Goal: Transaction & Acquisition: Purchase product/service

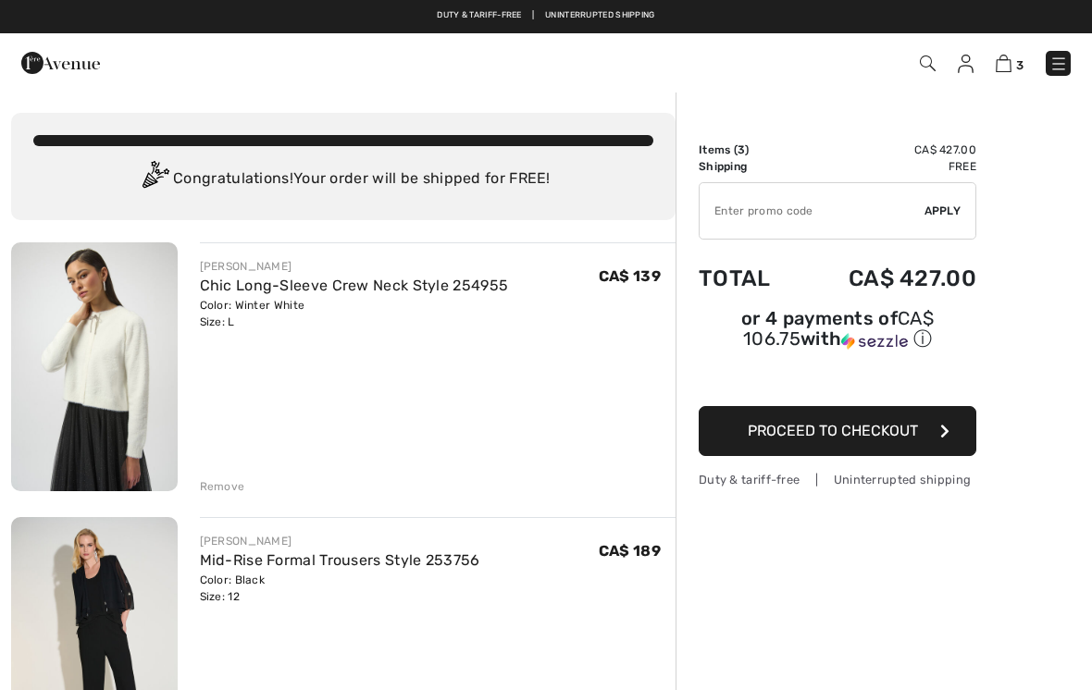
click at [943, 436] on icon "button" at bounding box center [944, 431] width 9 height 15
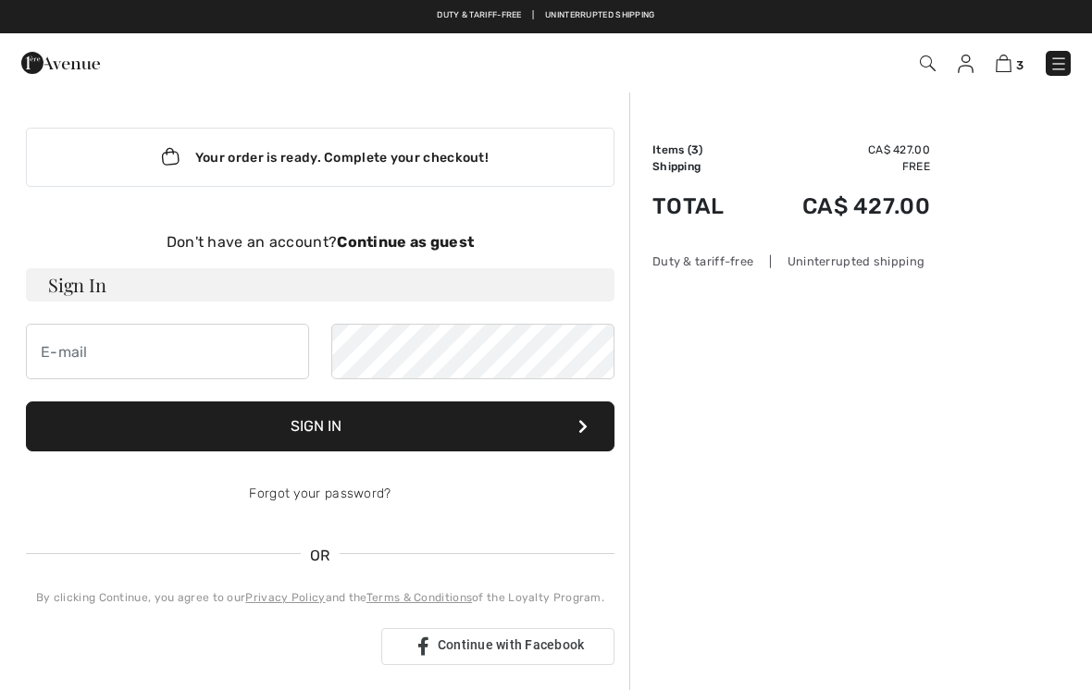
click at [426, 249] on strong "Continue as guest" at bounding box center [405, 242] width 137 height 18
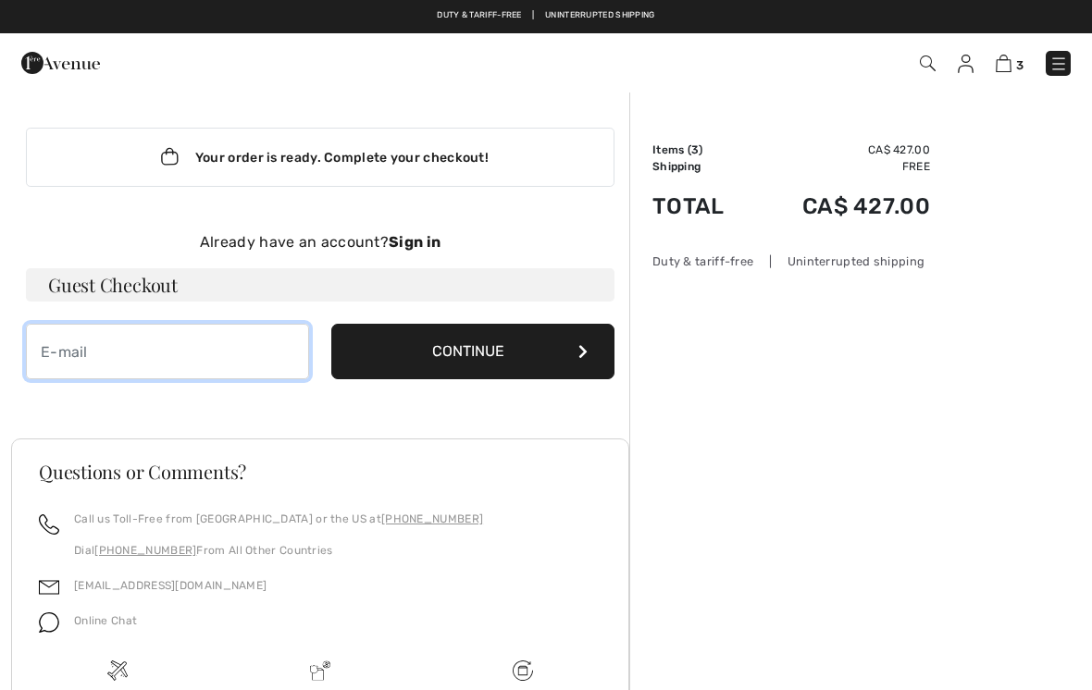
click at [118, 355] on input "email" at bounding box center [167, 352] width 283 height 56
type input "ceremoniesbygrant@gmail.com"
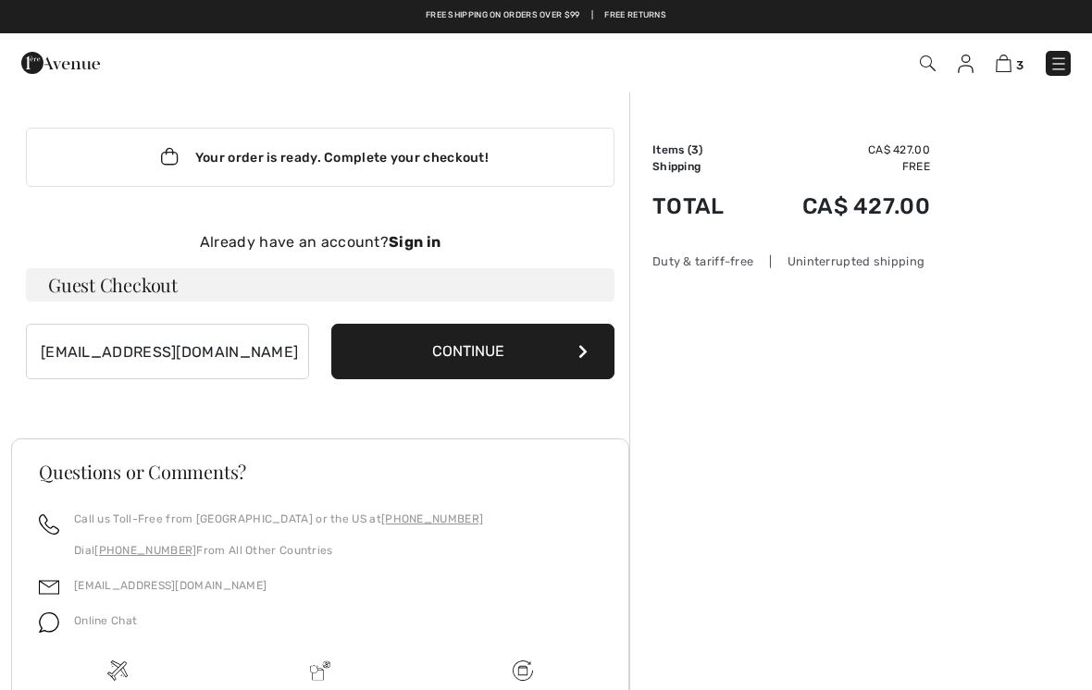
click at [519, 355] on button "Continue" at bounding box center [472, 352] width 283 height 56
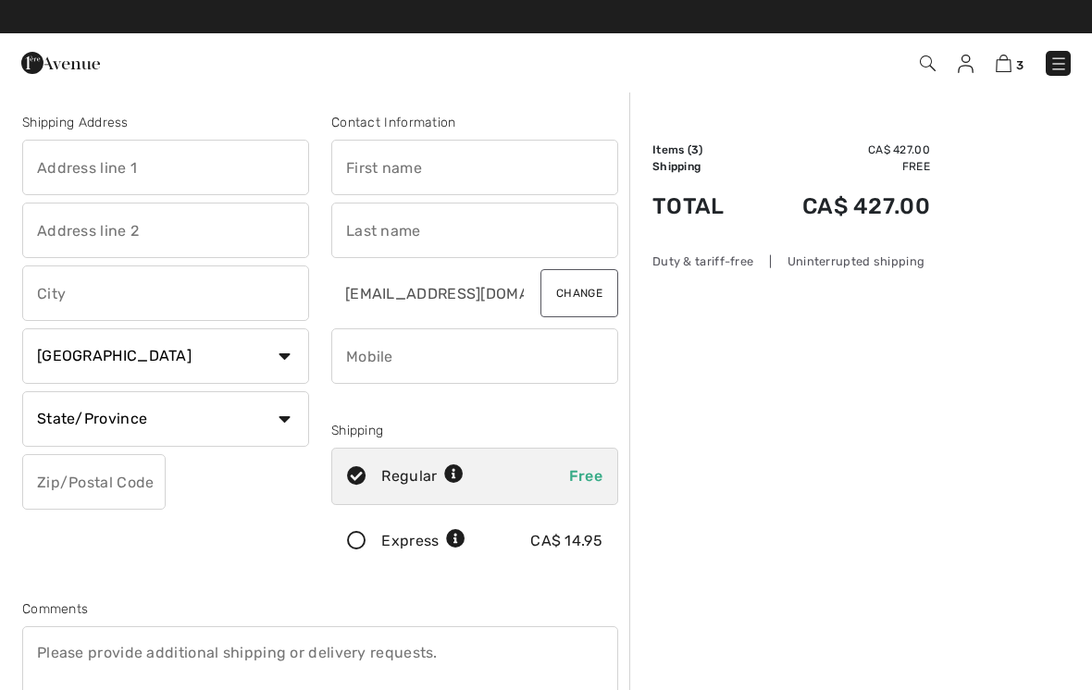
click at [1008, 69] on img at bounding box center [1003, 64] width 16 height 18
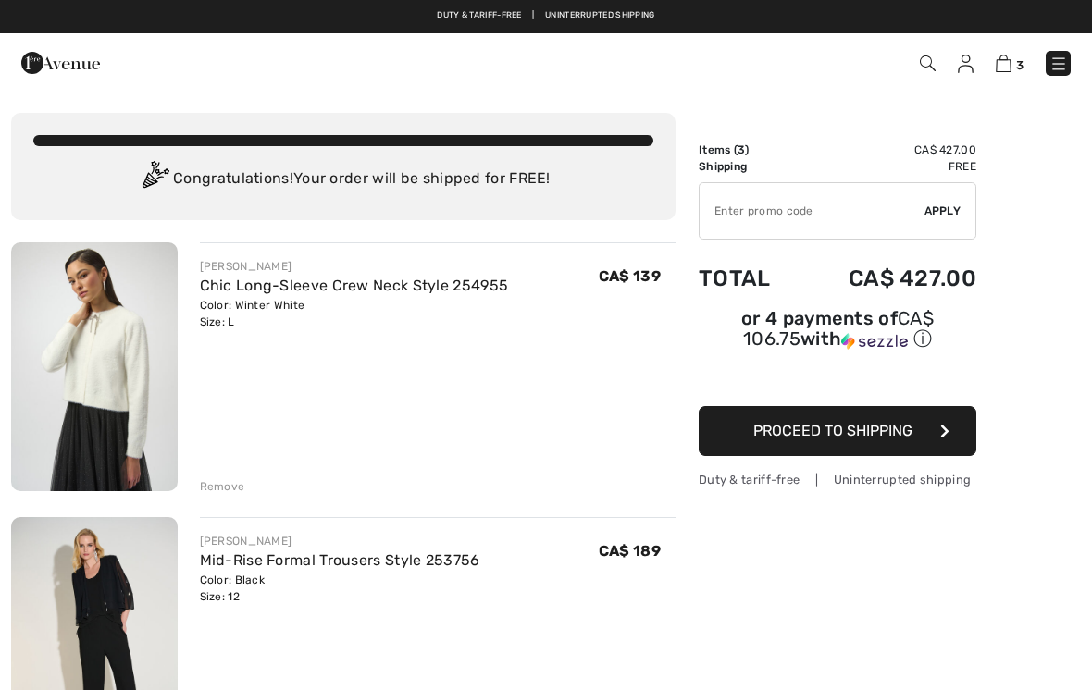
click at [748, 216] on input "TEXT" at bounding box center [811, 211] width 225 height 56
type input "NEW15"
click at [953, 213] on span "Apply" at bounding box center [942, 211] width 37 height 17
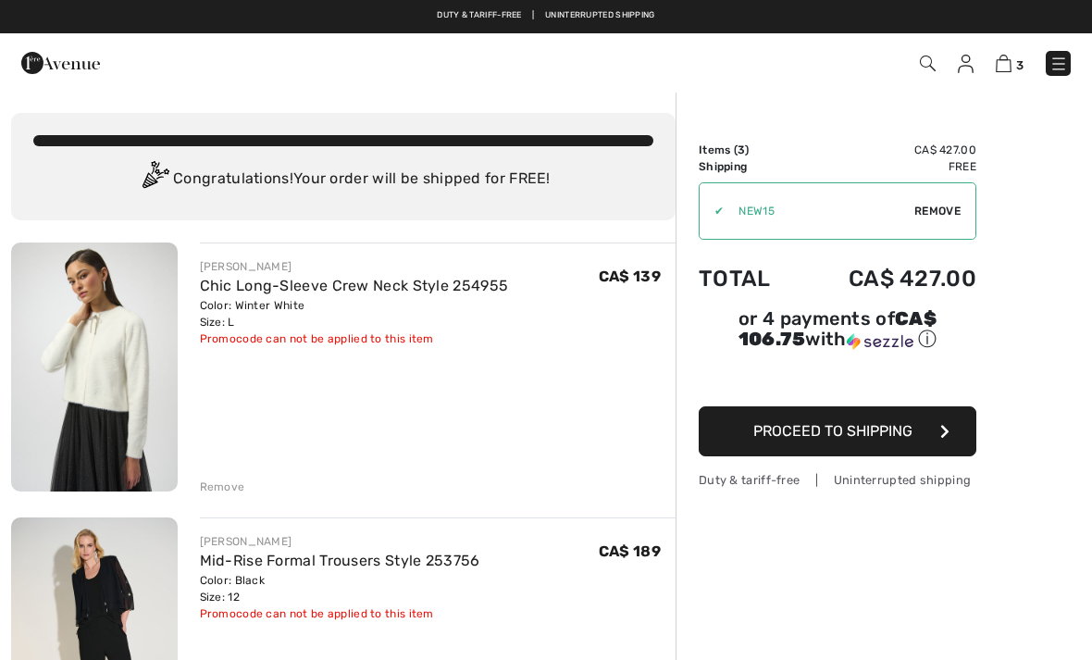
click at [938, 215] on span "Remove" at bounding box center [937, 211] width 46 height 17
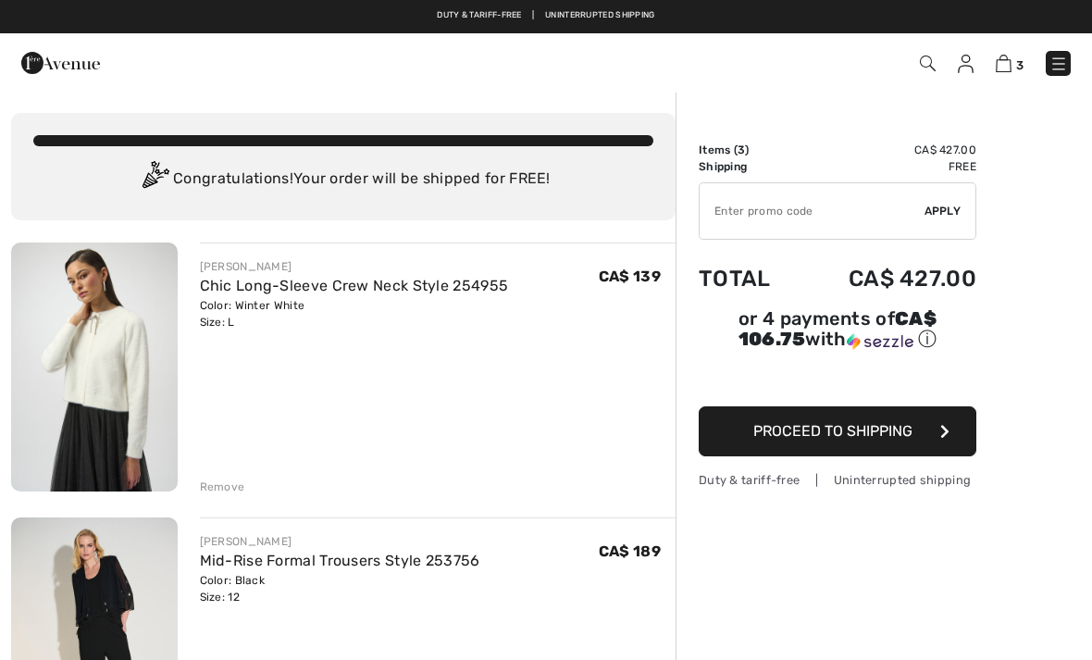
click at [733, 221] on input "TEXT" at bounding box center [811, 211] width 225 height 56
type input "NEW10"
click at [947, 216] on span "Apply" at bounding box center [942, 211] width 37 height 17
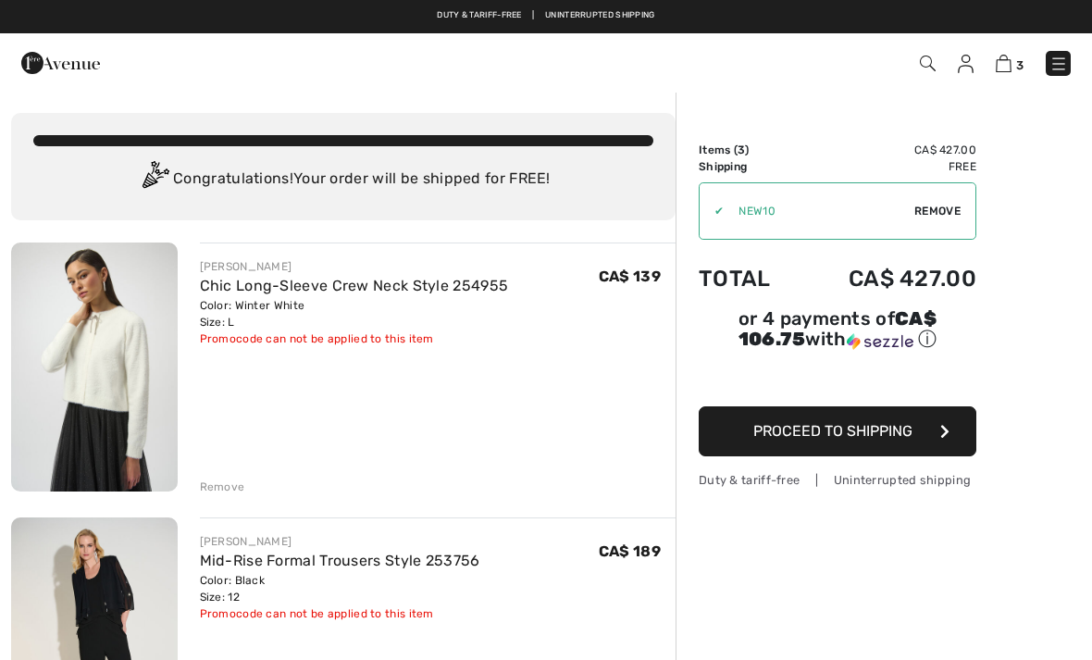
click at [1009, 70] on img at bounding box center [1003, 64] width 16 height 18
click at [936, 215] on span "Remove" at bounding box center [937, 211] width 46 height 17
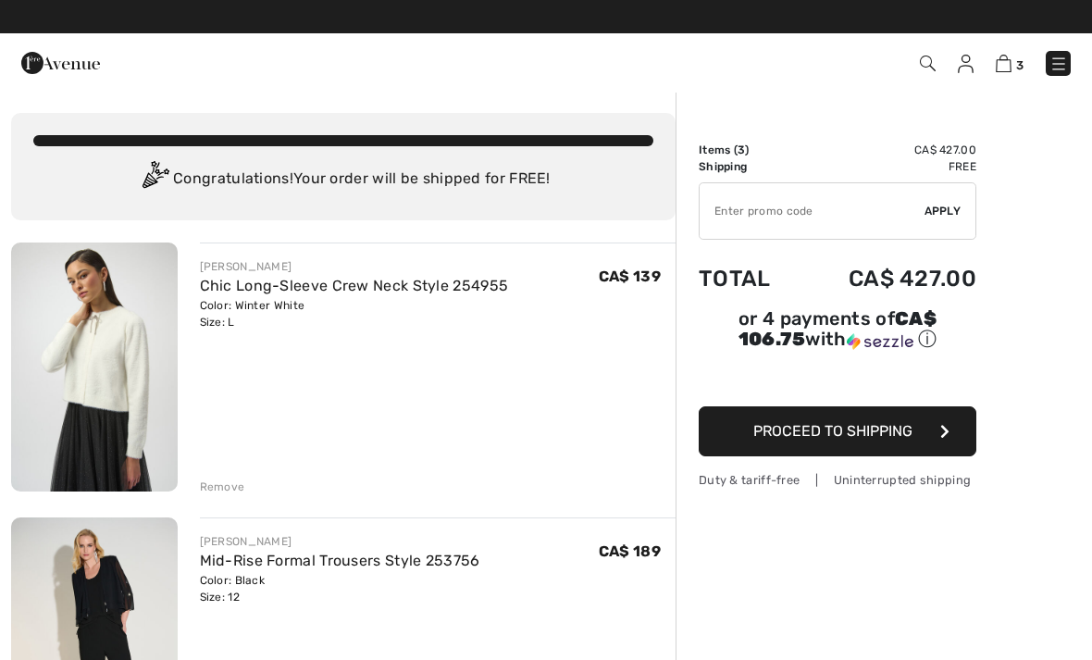
click at [723, 215] on input "TEXT" at bounding box center [811, 211] width 225 height 56
type input "MOTHER"
click at [943, 216] on span "Apply" at bounding box center [942, 211] width 37 height 17
